Goal: Information Seeking & Learning: Stay updated

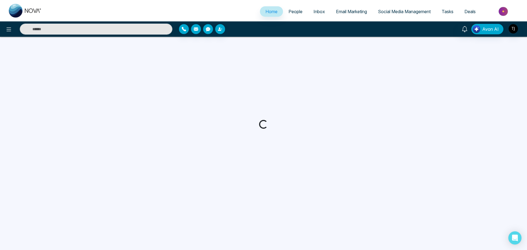
select select "*"
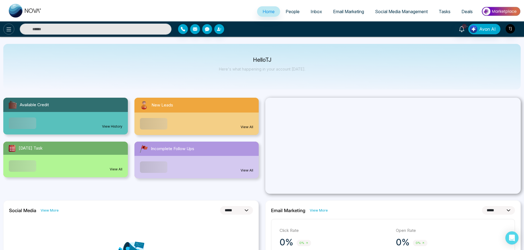
click at [7, 26] on icon at bounding box center [8, 29] width 7 height 7
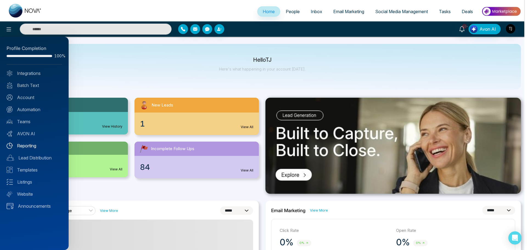
click at [43, 147] on link "Reporting" at bounding box center [34, 145] width 55 height 7
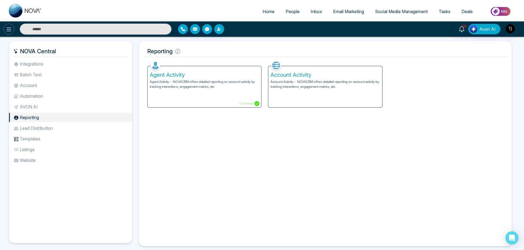
click at [6, 30] on icon at bounding box center [8, 29] width 7 height 7
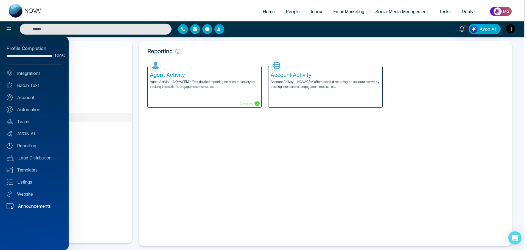
click at [39, 204] on link "Announcements" at bounding box center [34, 206] width 55 height 7
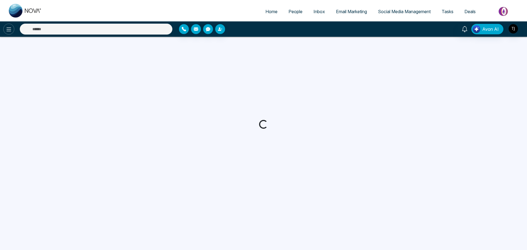
click at [10, 32] on icon at bounding box center [8, 29] width 7 height 7
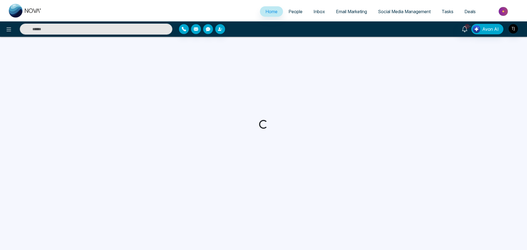
select select "*"
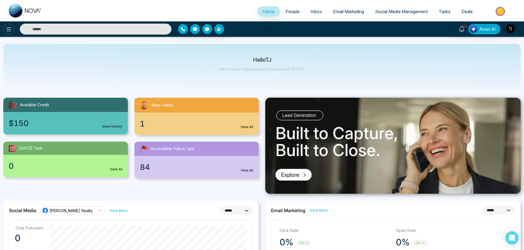
click at [5, 28] on button at bounding box center [8, 29] width 11 height 11
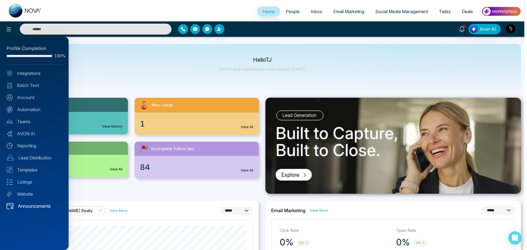
click at [22, 209] on link "Announcements" at bounding box center [34, 206] width 55 height 7
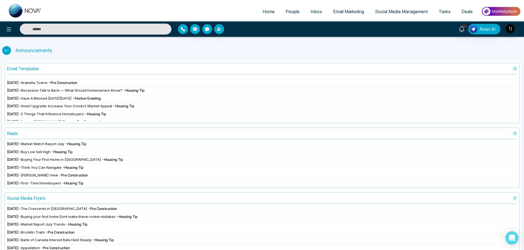
scroll to position [1097, 0]
click at [498, 52] on div "Announcements" at bounding box center [262, 50] width 520 height 12
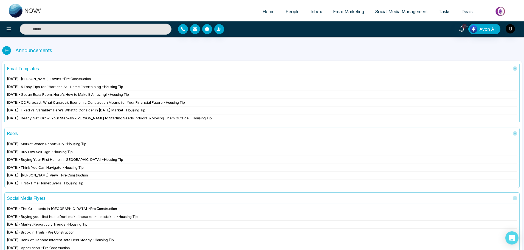
scroll to position [988, 0]
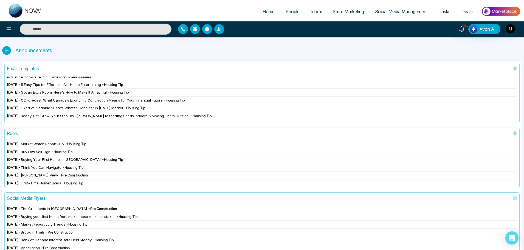
click at [75, 92] on span "Got an Extra Room: Here's How to Make It Amazing!" at bounding box center [64, 92] width 86 height 4
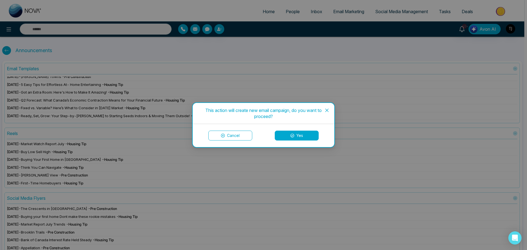
click at [326, 110] on icon "close" at bounding box center [327, 110] width 4 height 4
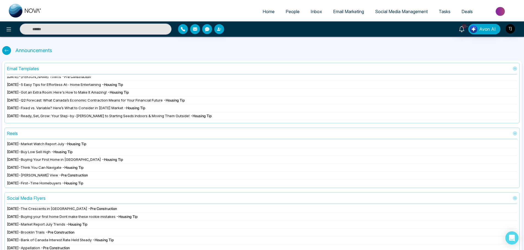
click at [19, 101] on span "[DATE]" at bounding box center [13, 100] width 12 height 4
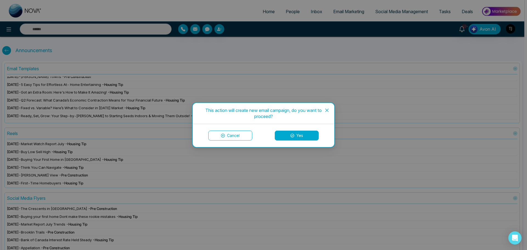
click at [227, 134] on button "Cancel" at bounding box center [230, 136] width 44 height 10
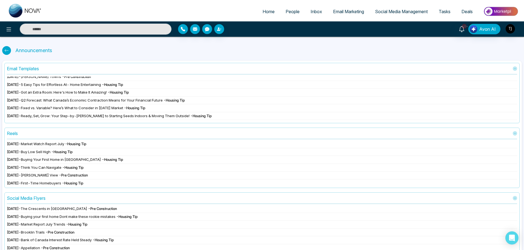
click at [23, 95] on div "[DATE] - Got an Extra Room: Here's How to Make It Amazing! - Housing Tip" at bounding box center [262, 92] width 510 height 5
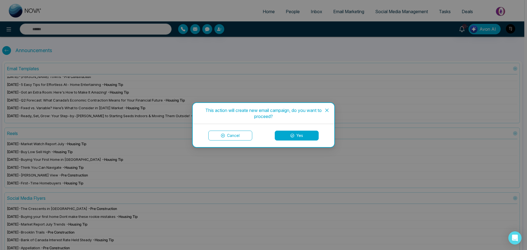
click at [292, 133] on button "Yes" at bounding box center [297, 136] width 44 height 10
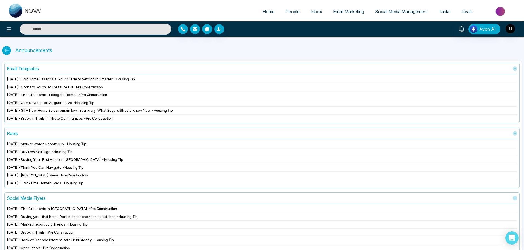
click at [19, 94] on span "[DATE]" at bounding box center [13, 94] width 12 height 4
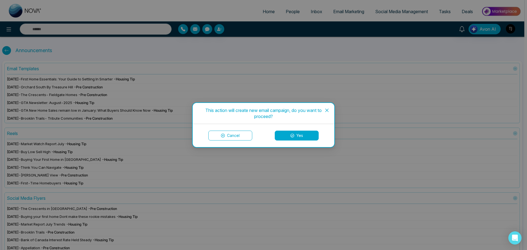
click at [327, 108] on span "Close" at bounding box center [326, 110] width 15 height 15
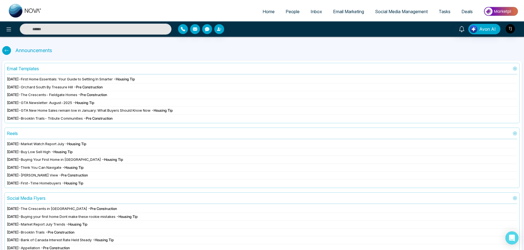
click at [47, 97] on span "The Crescents- Fieldgate Homes" at bounding box center [49, 94] width 57 height 4
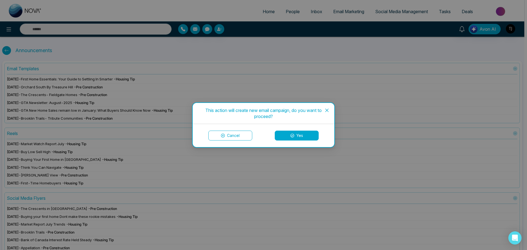
click at [287, 138] on button "Yes" at bounding box center [297, 136] width 44 height 10
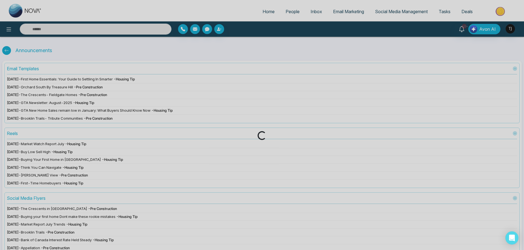
drag, startPoint x: 22, startPoint y: 136, endPoint x: 6, endPoint y: 137, distance: 16.5
click at [6, 137] on div "Loading..." at bounding box center [262, 135] width 524 height 9
drag, startPoint x: 18, startPoint y: 133, endPoint x: 7, endPoint y: 131, distance: 11.1
click at [7, 131] on div "Loading..." at bounding box center [262, 135] width 524 height 9
click at [5, 131] on div "Loading..." at bounding box center [262, 135] width 524 height 9
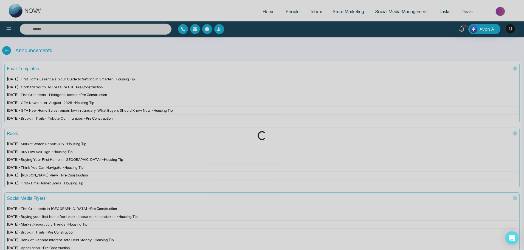
drag, startPoint x: 5, startPoint y: 131, endPoint x: 9, endPoint y: 131, distance: 3.9
click at [5, 131] on div "Loading..." at bounding box center [262, 135] width 524 height 9
click at [10, 132] on div "Loading..." at bounding box center [262, 135] width 524 height 9
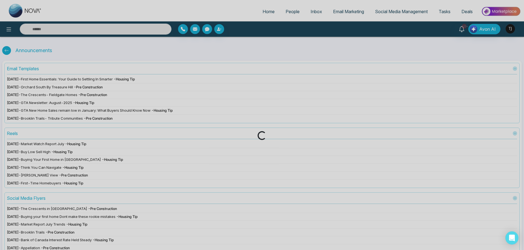
drag, startPoint x: 16, startPoint y: 134, endPoint x: 11, endPoint y: 134, distance: 5.2
click at [11, 134] on div "Loading..." at bounding box center [262, 135] width 524 height 9
click at [16, 133] on div "Loading..." at bounding box center [262, 135] width 524 height 9
click at [15, 132] on div "Loading..." at bounding box center [262, 135] width 524 height 9
